Goal: Transaction & Acquisition: Purchase product/service

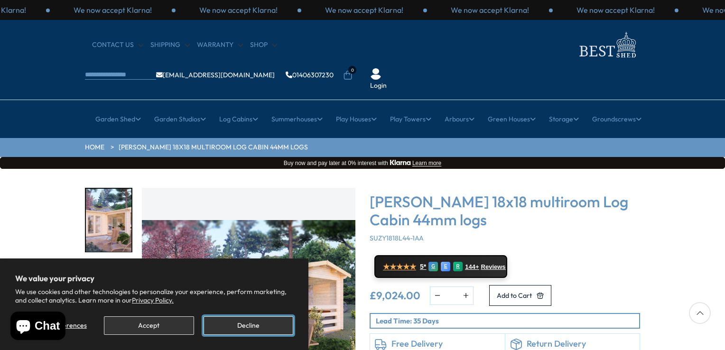
click at [244, 324] on button "Decline" at bounding box center [249, 325] width 90 height 19
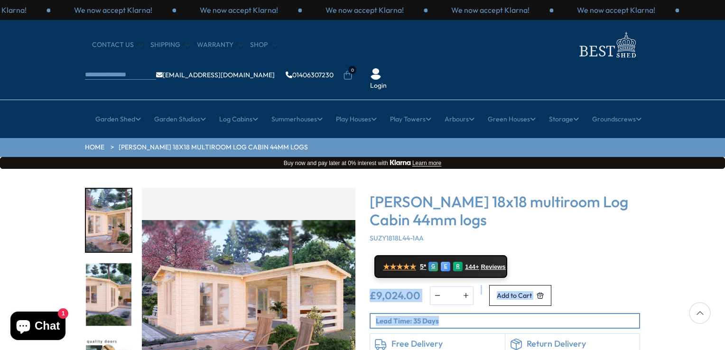
drag, startPoint x: 670, startPoint y: 233, endPoint x: 672, endPoint y: 284, distance: 50.3
click at [672, 284] on div "Click To Expand Click To Expand Click To Expand Click To Expand Click To Expand…" at bounding box center [362, 312] width 725 height 287
click at [112, 263] on img "2 / 7" at bounding box center [109, 294] width 46 height 63
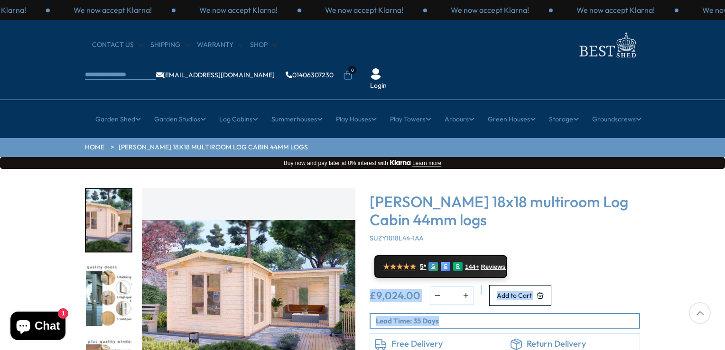
click at [142, 282] on img "2 / 7" at bounding box center [248, 294] width 213 height 213
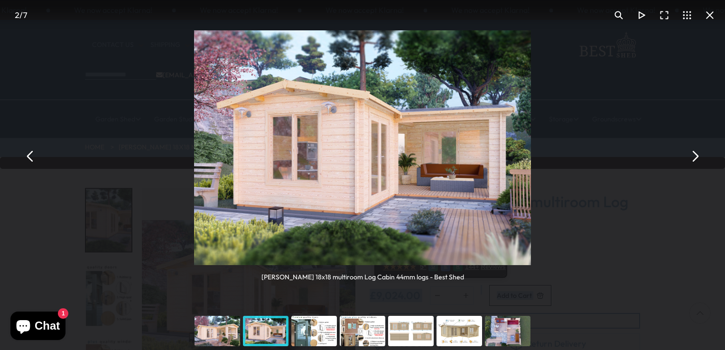
click at [312, 334] on div "You can close this modal content with the ESC key" at bounding box center [314, 331] width 48 height 38
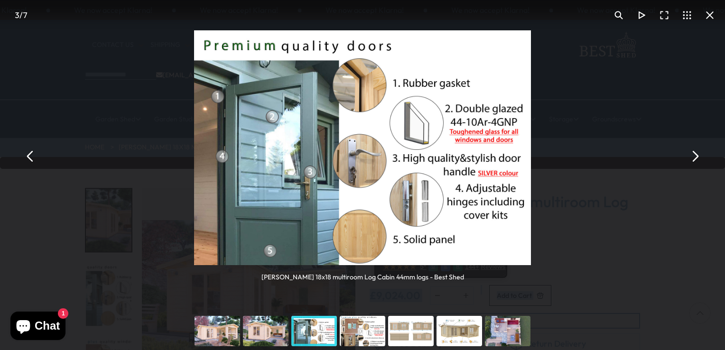
click at [357, 329] on div "You can close this modal content with the ESC key" at bounding box center [362, 331] width 48 height 38
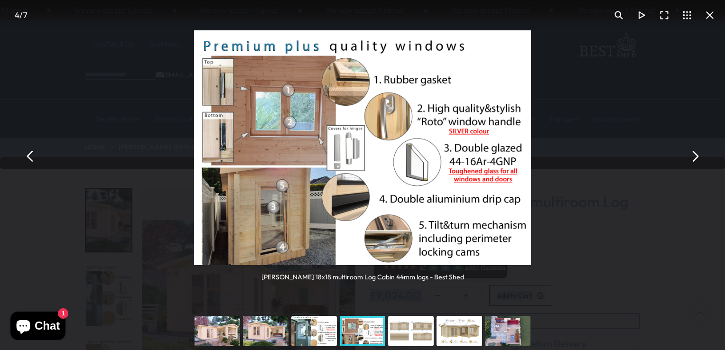
click at [403, 331] on div "You can close this modal content with the ESC key" at bounding box center [411, 331] width 48 height 38
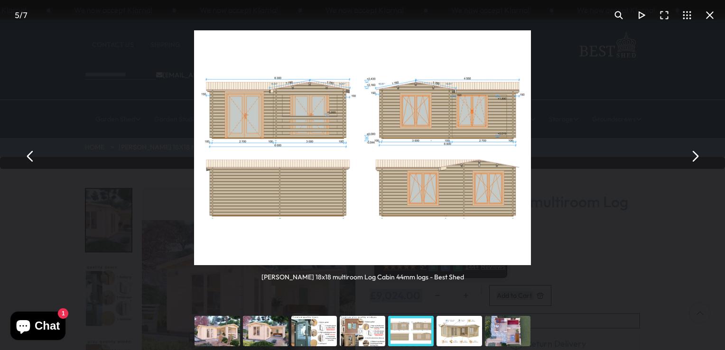
click at [457, 330] on div "You can close this modal content with the ESC key" at bounding box center [459, 331] width 48 height 38
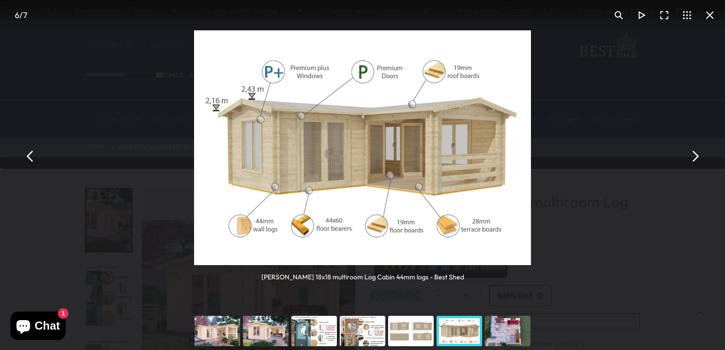
click at [498, 327] on div "You can close this modal content with the ESC key" at bounding box center [507, 331] width 48 height 38
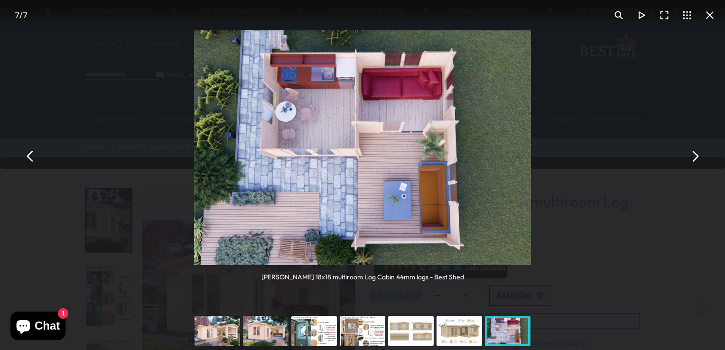
click at [694, 155] on button "You can close this modal content with the ESC key" at bounding box center [694, 156] width 23 height 23
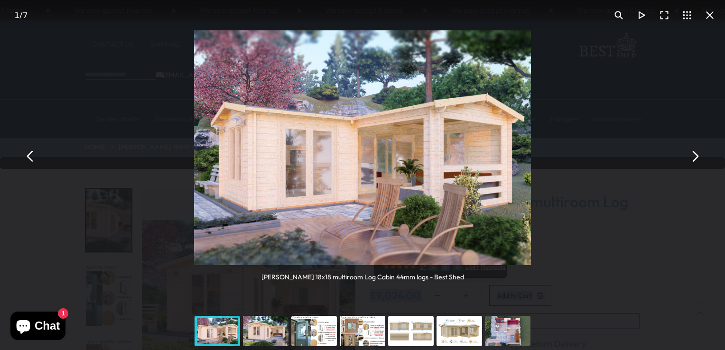
click at [694, 154] on button "You can close this modal content with the ESC key" at bounding box center [694, 156] width 23 height 23
